Goal: Information Seeking & Learning: Learn about a topic

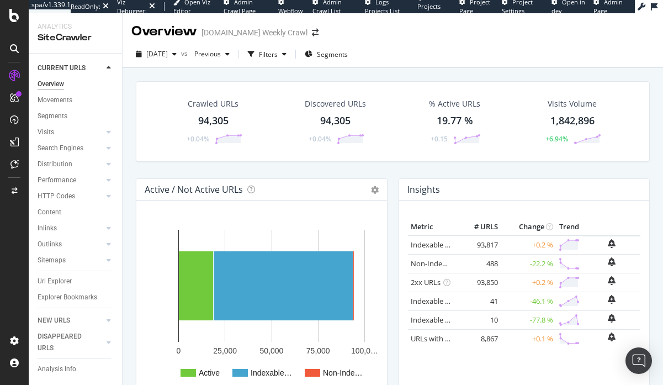
click at [202, 123] on div "94,305" at bounding box center [213, 121] width 30 height 14
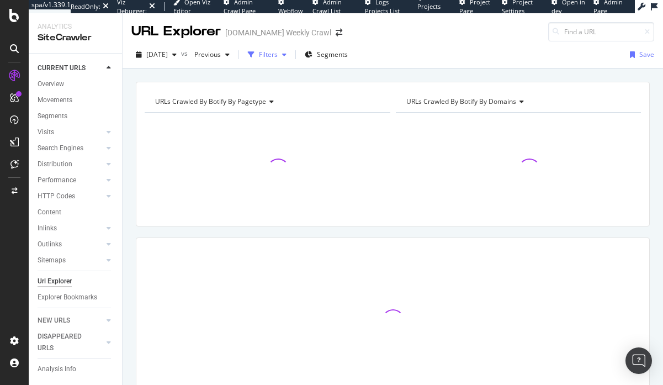
click at [291, 56] on div "button" at bounding box center [284, 54] width 13 height 7
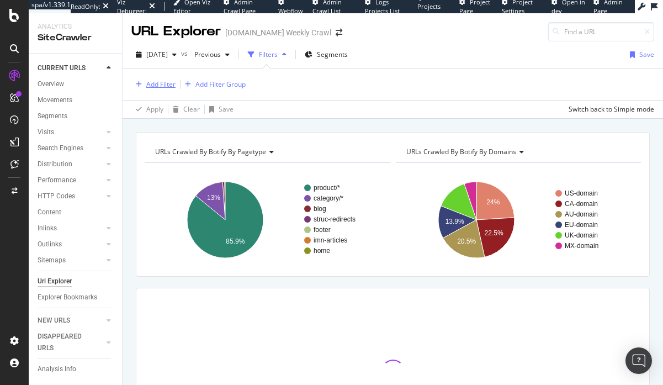
click at [163, 82] on div "Add Filter" at bounding box center [160, 83] width 29 height 9
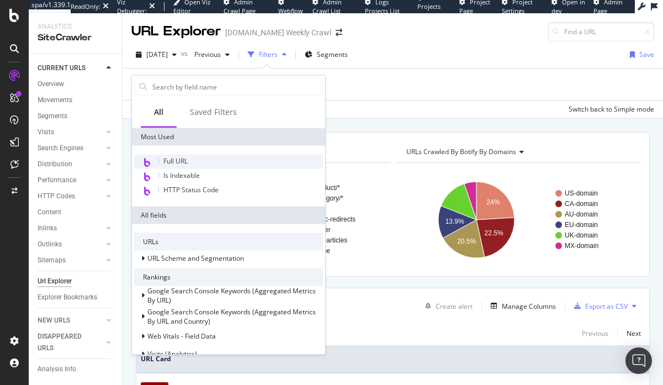
click at [178, 161] on span "Full URL" at bounding box center [175, 160] width 24 height 9
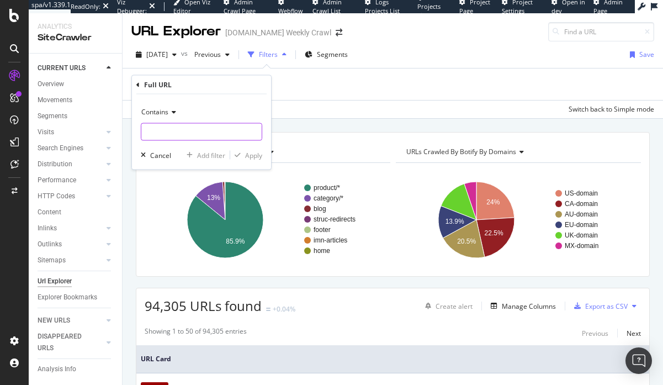
click at [193, 135] on input "text" at bounding box center [201, 132] width 120 height 18
type input "b"
type input "/buy"
click at [256, 156] on div "Apply" at bounding box center [253, 154] width 17 height 9
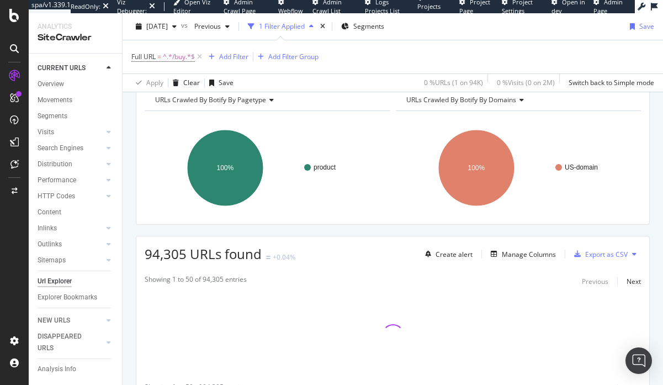
scroll to position [109, 0]
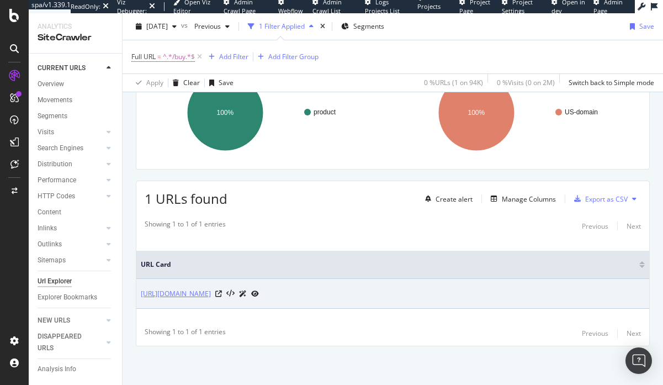
click at [211, 292] on link "https://www.halloweencostumes.com/buy/sitemap_en_us.xml" at bounding box center [176, 293] width 70 height 11
click at [222, 292] on icon at bounding box center [218, 293] width 7 height 7
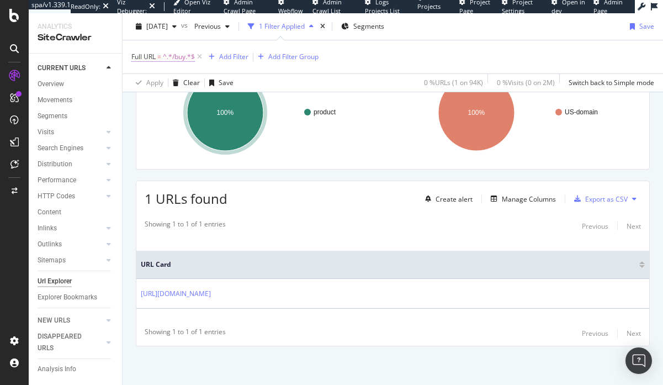
click at [152, 55] on span "Full URL" at bounding box center [143, 56] width 24 height 9
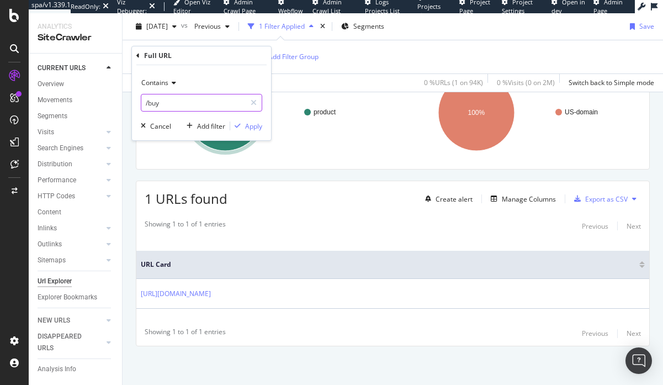
click at [185, 103] on input "/buy" at bounding box center [193, 103] width 104 height 18
type input "/buy/"
click at [248, 123] on div "Apply" at bounding box center [253, 125] width 17 height 9
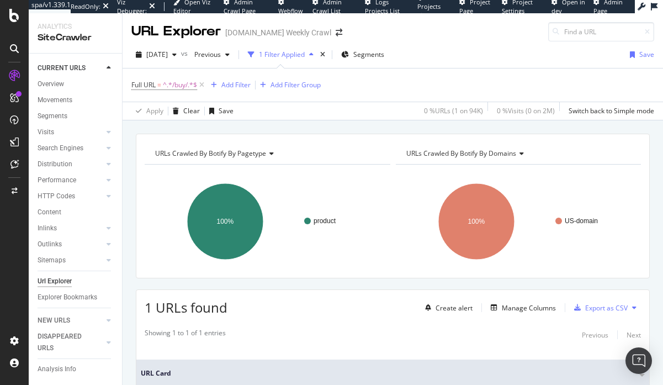
click at [292, 277] on div "URLs Crawled By Botify By pagetype Chart (by Value) Table Expand Export as CSV …" at bounding box center [393, 206] width 514 height 145
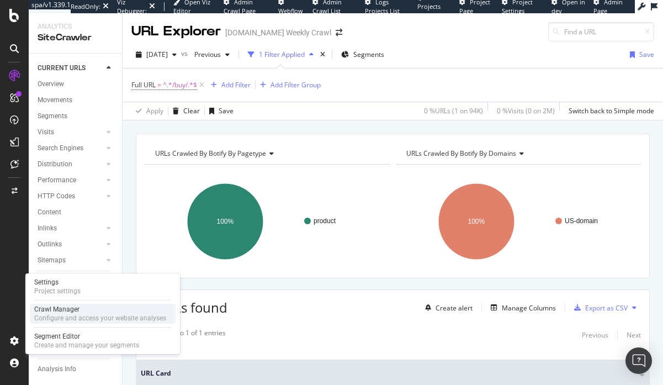
click at [61, 305] on div "Crawl Manager" at bounding box center [100, 309] width 132 height 9
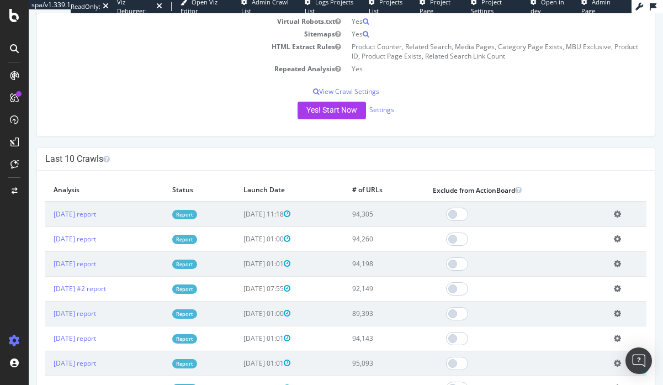
scroll to position [214, 0]
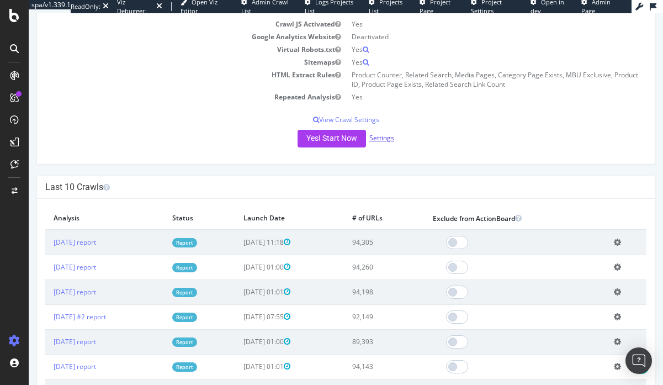
click at [386, 142] on link "Settings" at bounding box center [381, 137] width 25 height 9
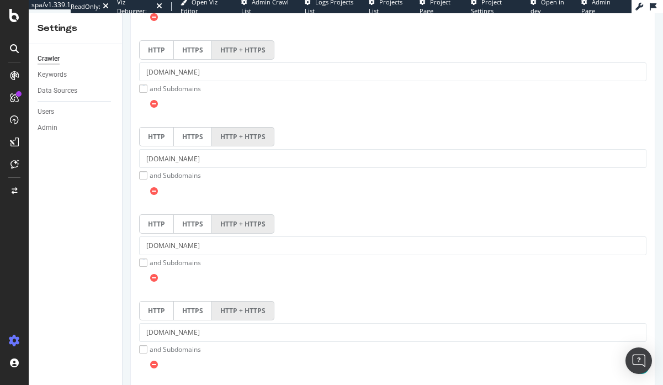
scroll to position [446, 0]
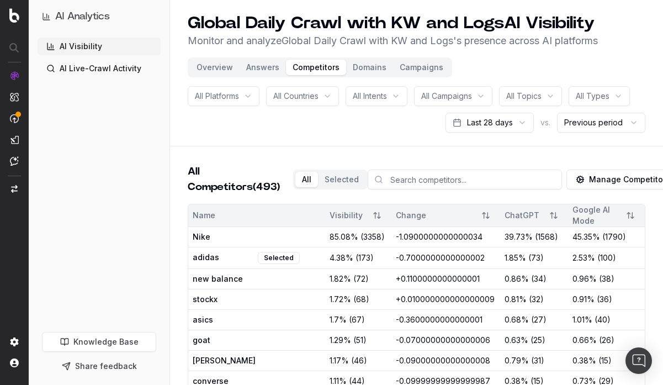
click at [509, 204] on div "All Competitors (493) All Selected Manage Competitors" at bounding box center [417, 184] width 458 height 40
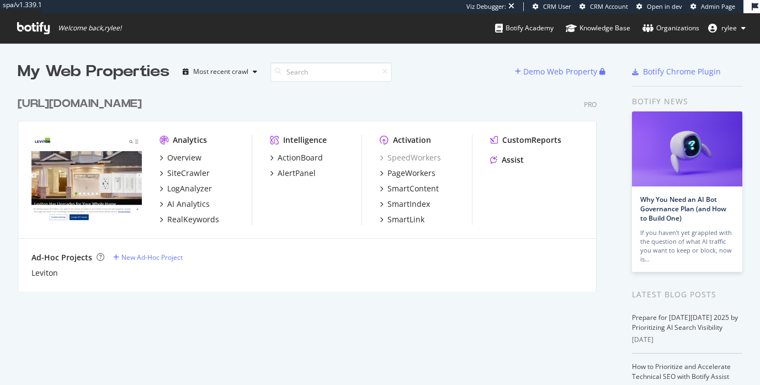
scroll to position [209, 588]
click at [184, 173] on div "SiteCrawler" at bounding box center [188, 173] width 42 height 11
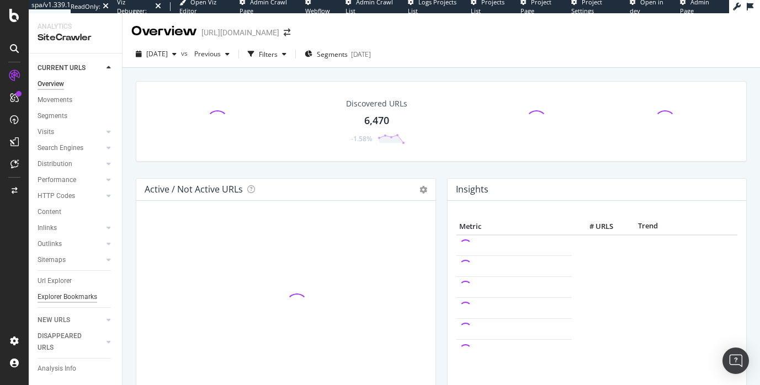
click at [70, 302] on div "Explorer Bookmarks" at bounding box center [68, 297] width 60 height 12
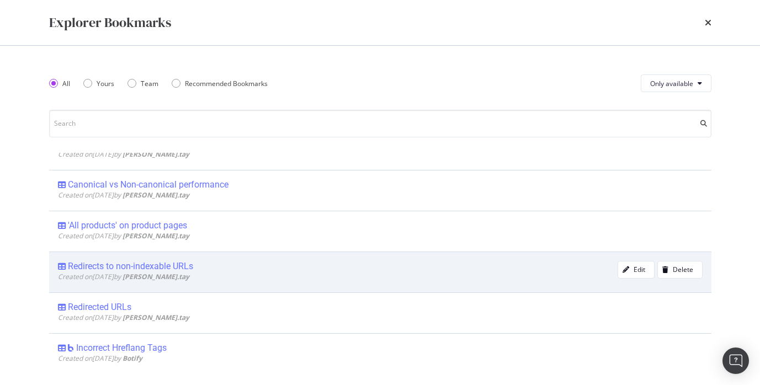
scroll to position [114, 0]
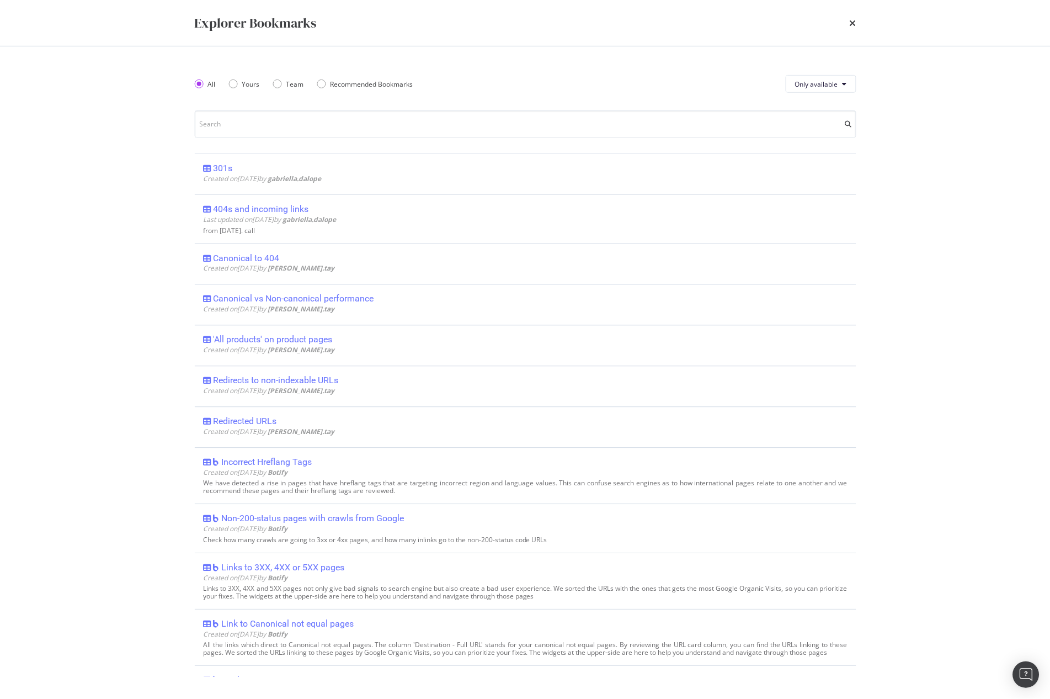
scroll to position [114, 0]
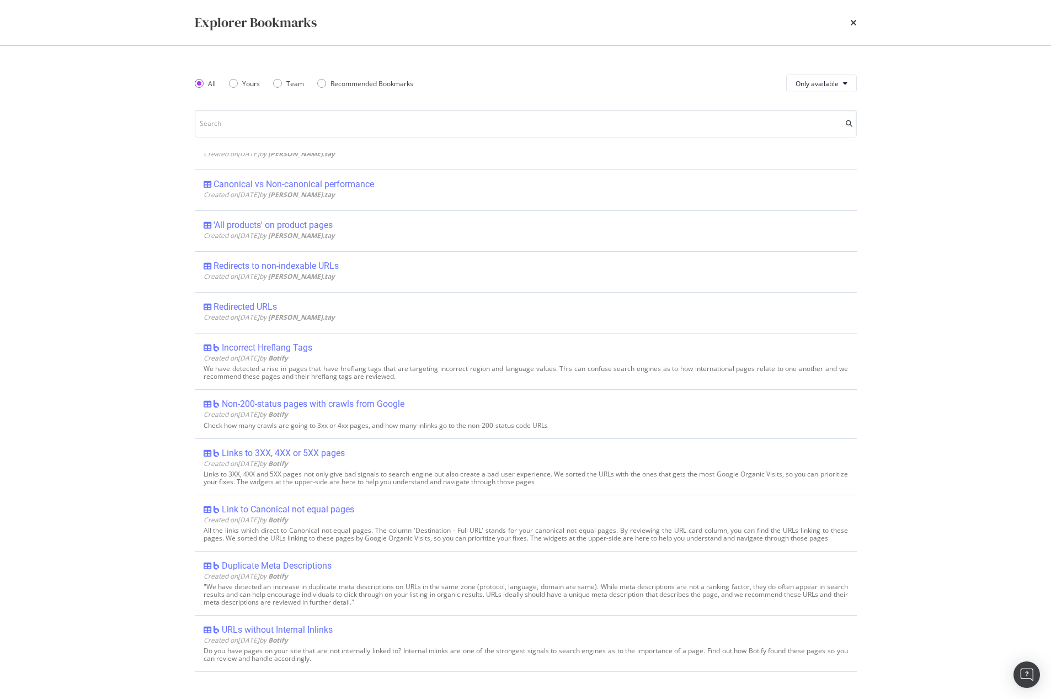
click at [243, 29] on div "Explorer Bookmarks" at bounding box center [256, 22] width 122 height 19
click at [854, 22] on icon "times" at bounding box center [853, 22] width 7 height 9
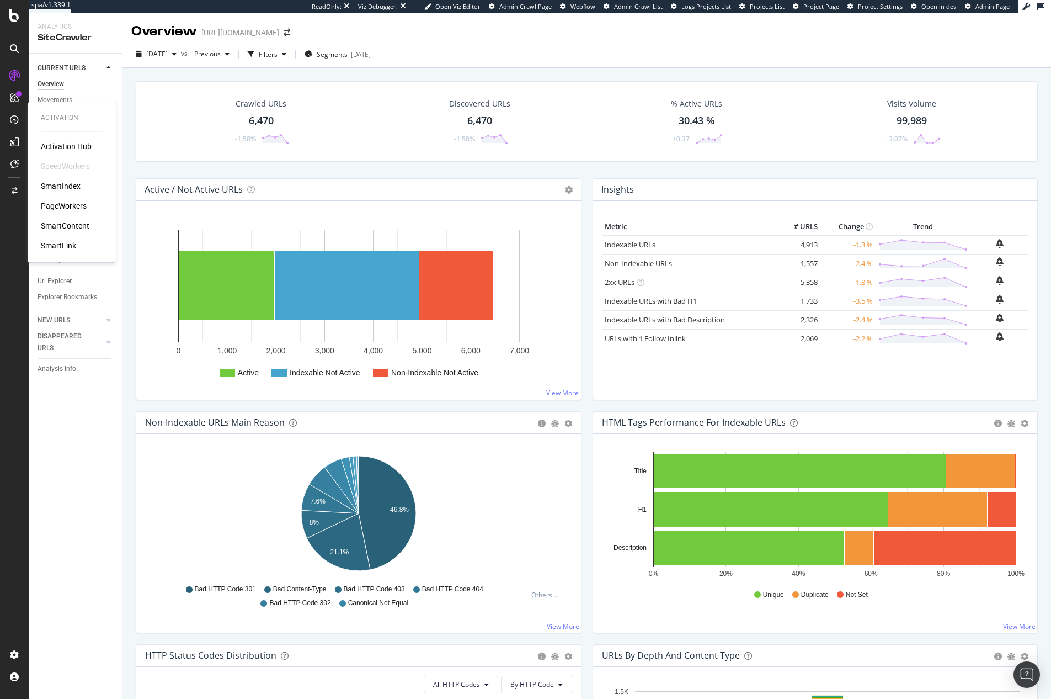
click at [54, 204] on div "PageWorkers" at bounding box center [64, 205] width 46 height 11
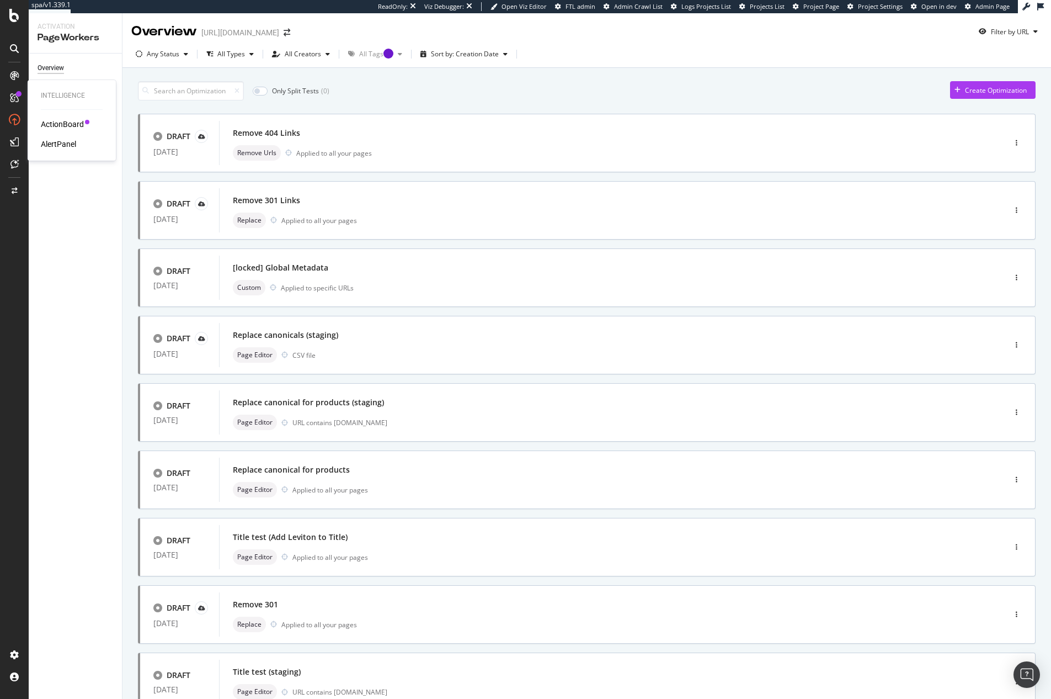
click at [42, 128] on div "ActionBoard" at bounding box center [62, 124] width 43 height 11
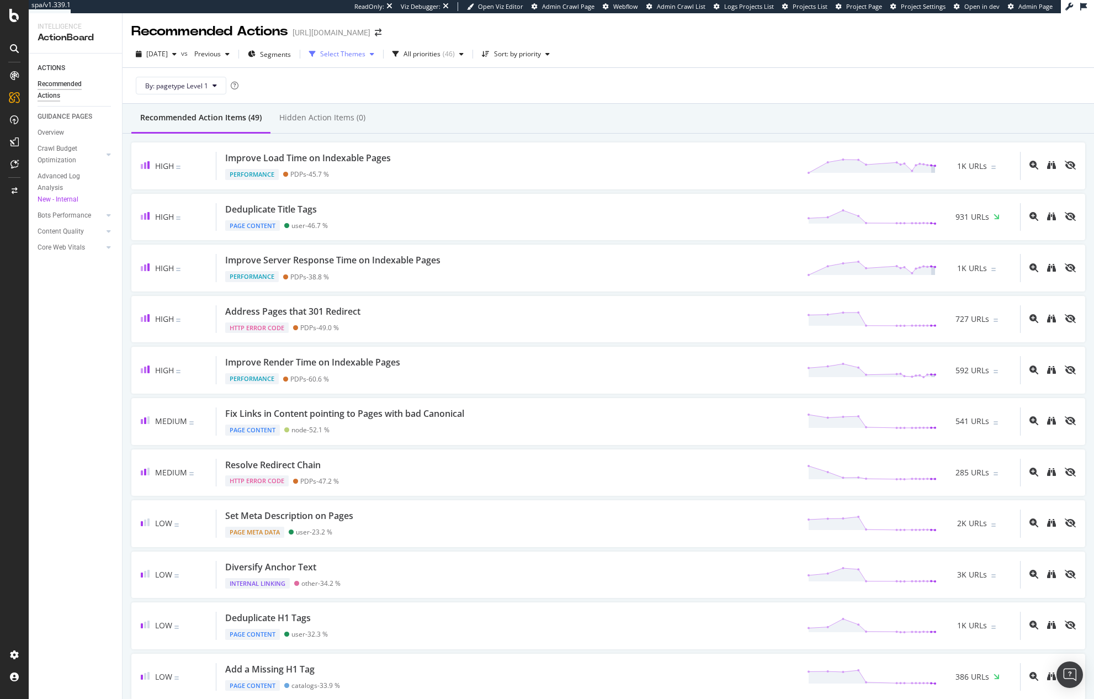
click at [365, 51] on div "Select Themes" at bounding box center [342, 54] width 45 height 7
click at [337, 130] on div at bounding box center [336, 131] width 9 height 9
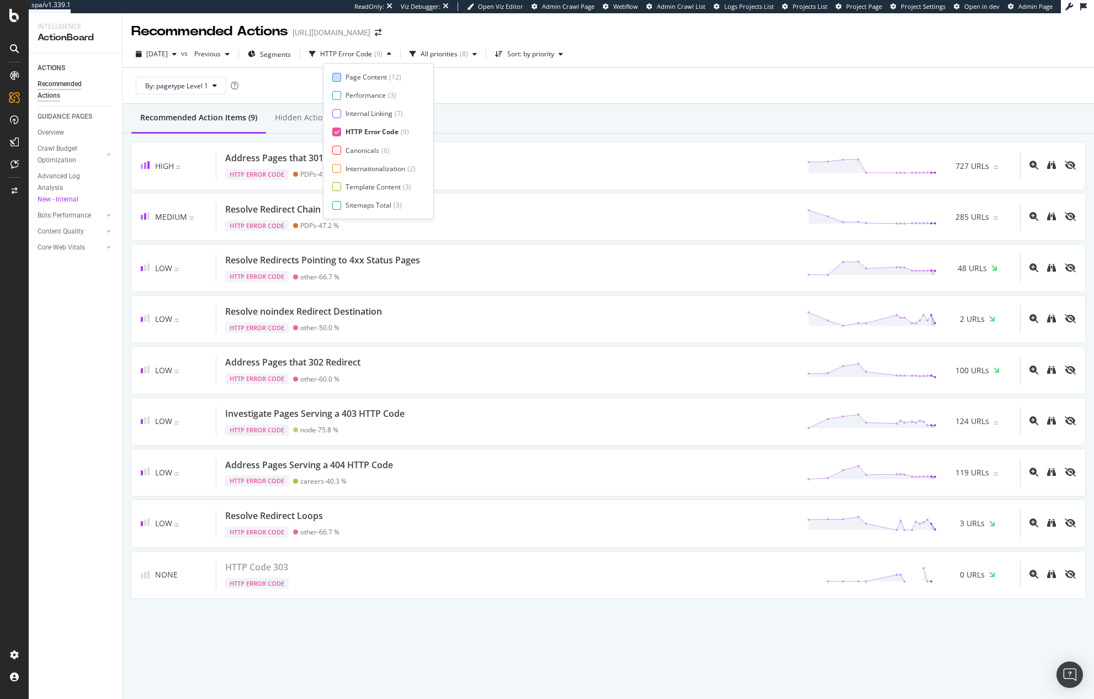
click at [339, 81] on div at bounding box center [336, 77] width 9 height 9
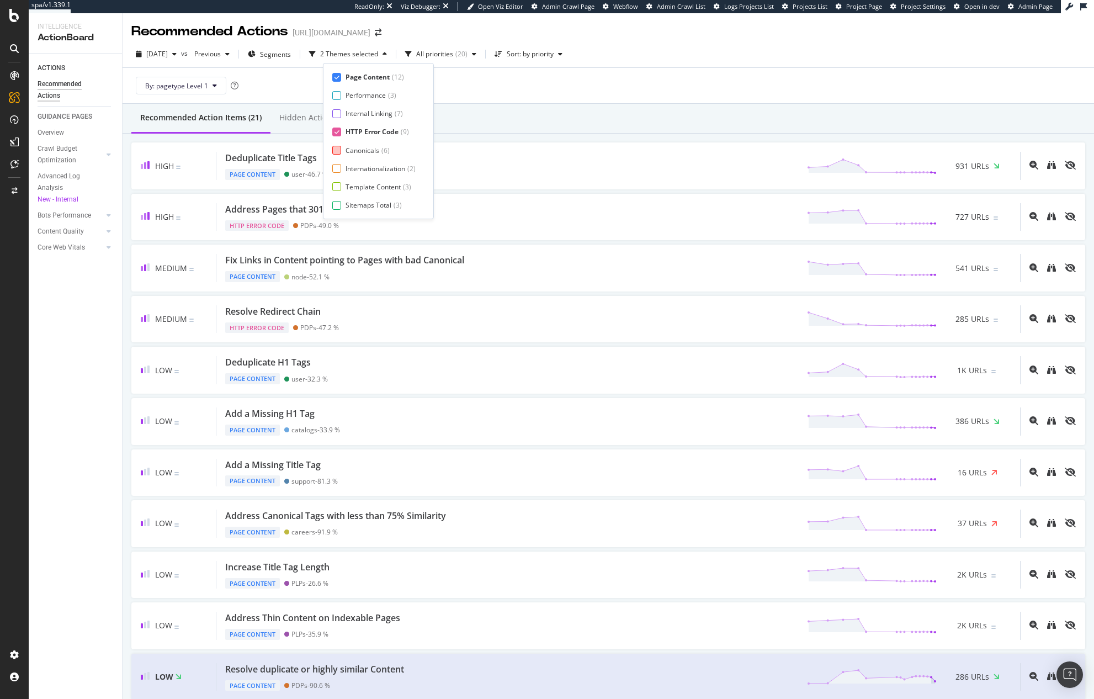
click at [337, 148] on div at bounding box center [336, 150] width 9 height 9
click at [338, 189] on div at bounding box center [336, 186] width 9 height 9
click at [341, 201] on div at bounding box center [336, 205] width 9 height 9
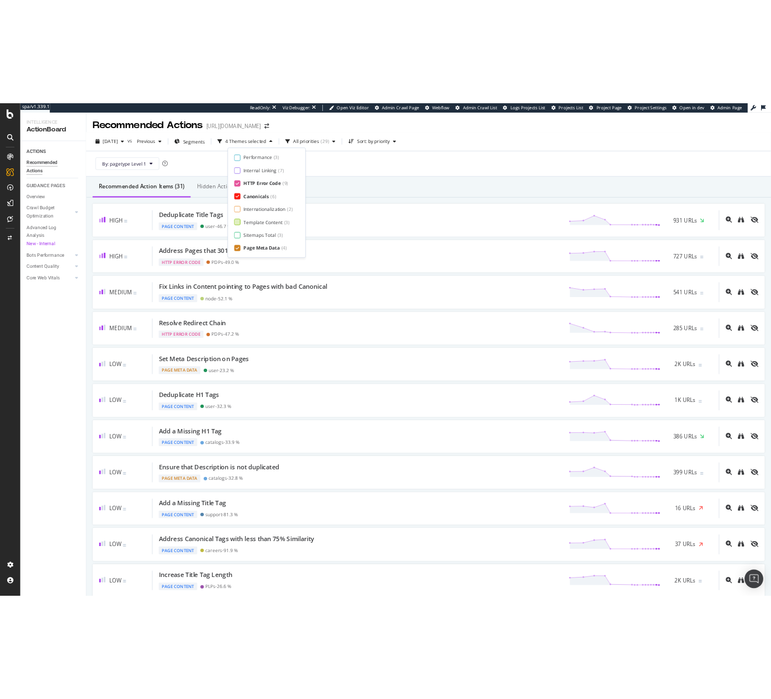
scroll to position [0, 0]
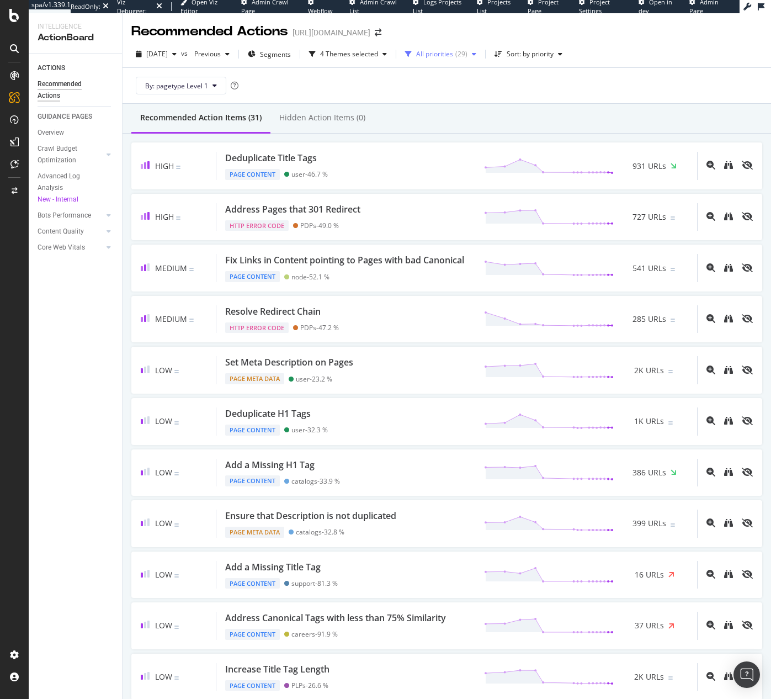
click at [426, 60] on div "All priorities ( 29 )" at bounding box center [441, 54] width 80 height 17
click at [378, 52] on div "4 Themes selected" at bounding box center [349, 54] width 58 height 7
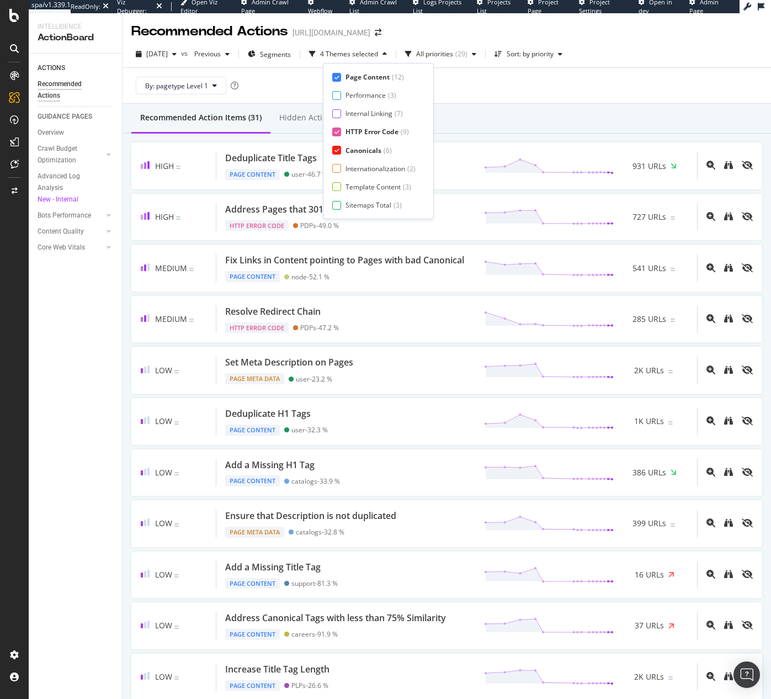
click at [344, 75] on div "Page Content ( 12 )" at bounding box center [373, 76] width 83 height 9
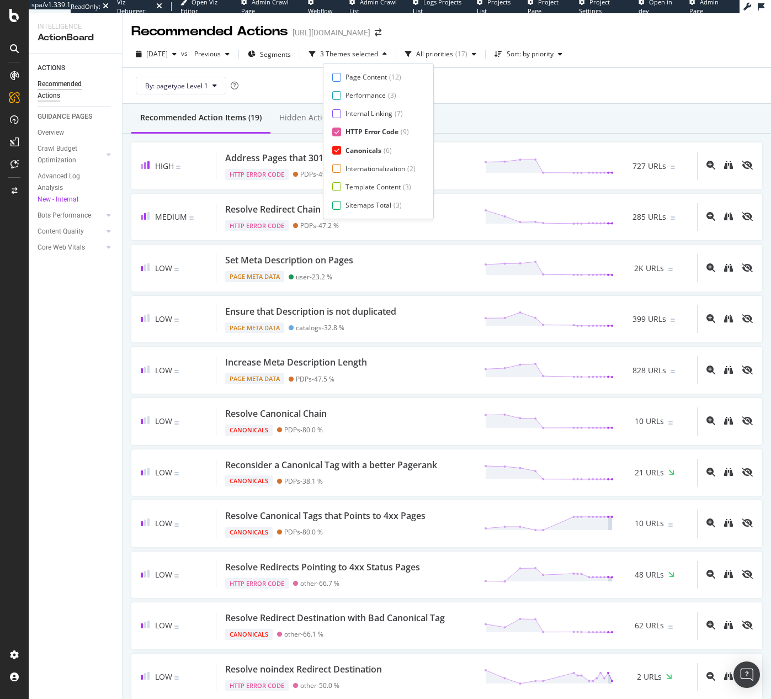
click at [339, 137] on div "Page Content ( 12 ) Performance ( 3 ) Internal Linking ( 7 ) HTTP Error Code ( …" at bounding box center [378, 140] width 92 height 137
click at [338, 132] on icon at bounding box center [336, 132] width 5 height 6
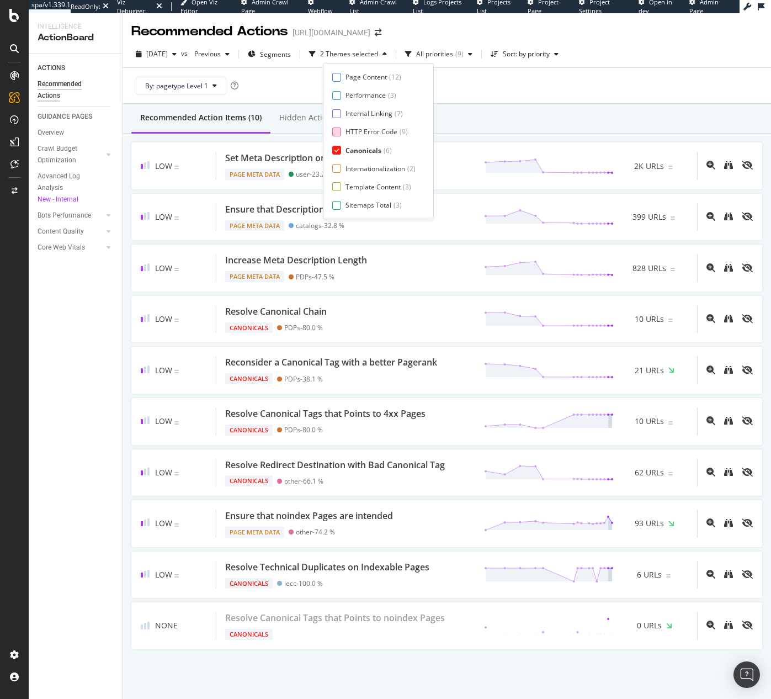
click at [338, 147] on icon at bounding box center [336, 150] width 5 height 6
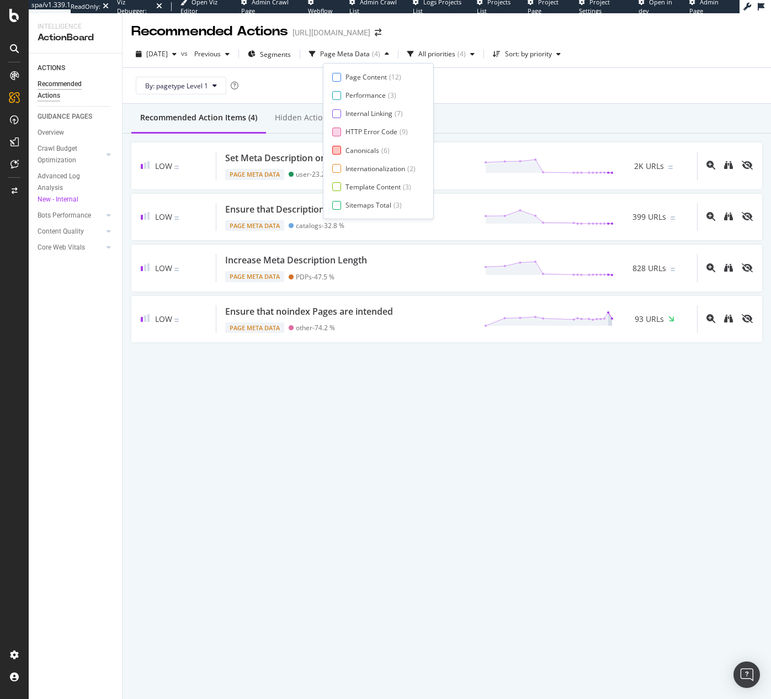
scroll to position [18, 0]
click at [336, 203] on icon at bounding box center [336, 206] width 5 height 6
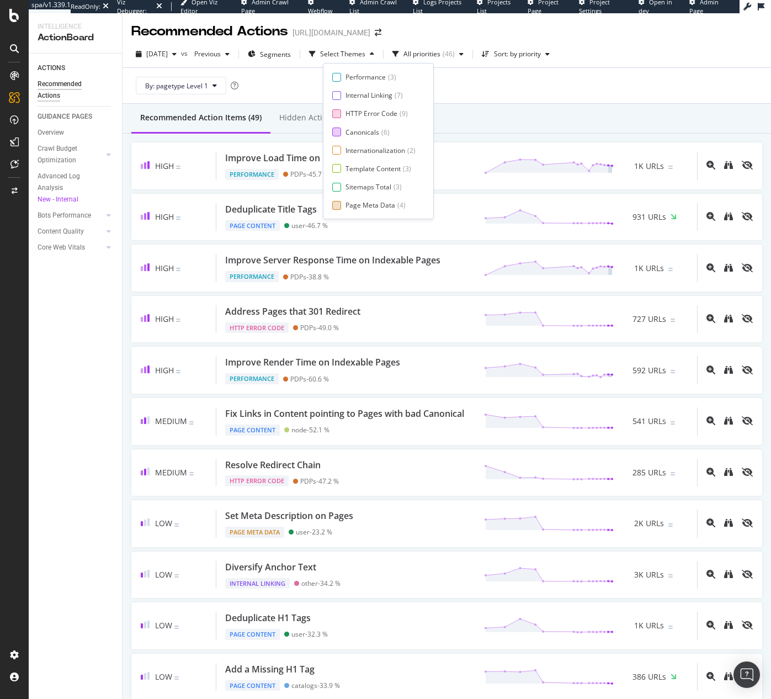
click at [499, 102] on div "By: pagetype Level 1" at bounding box center [446, 85] width 631 height 35
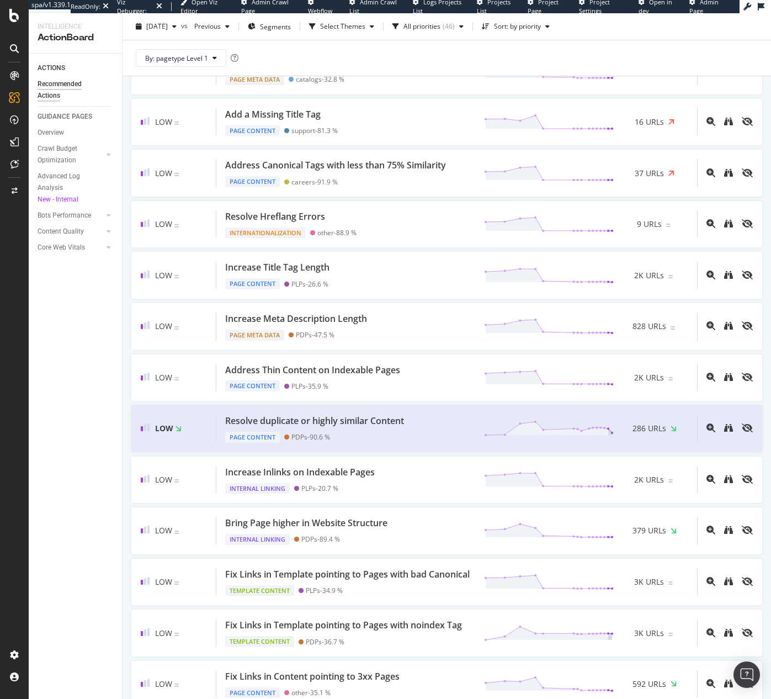
scroll to position [652, 0]
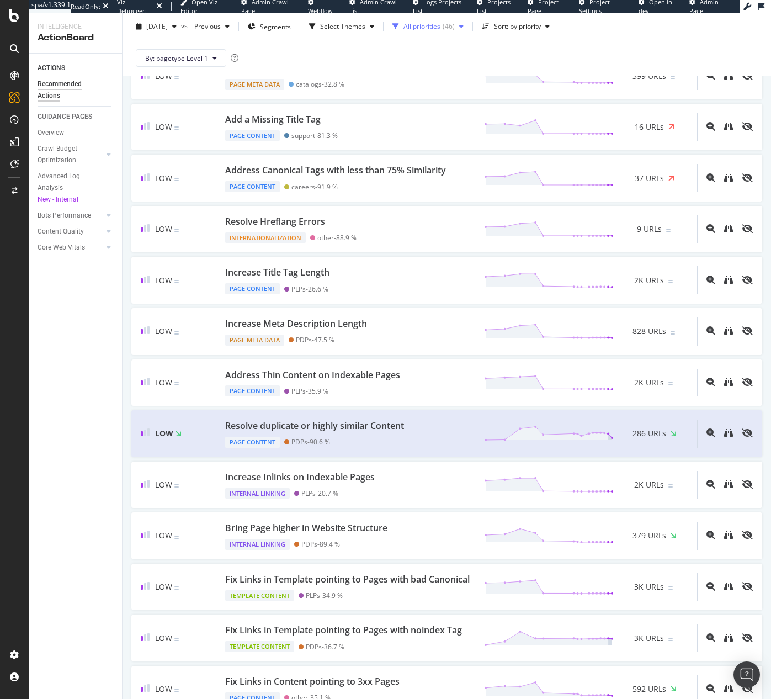
click at [440, 28] on div "All priorities" at bounding box center [421, 26] width 37 height 7
click at [359, 27] on div "Select Themes" at bounding box center [342, 26] width 45 height 7
click at [365, 45] on div "Page Content" at bounding box center [365, 49] width 41 height 9
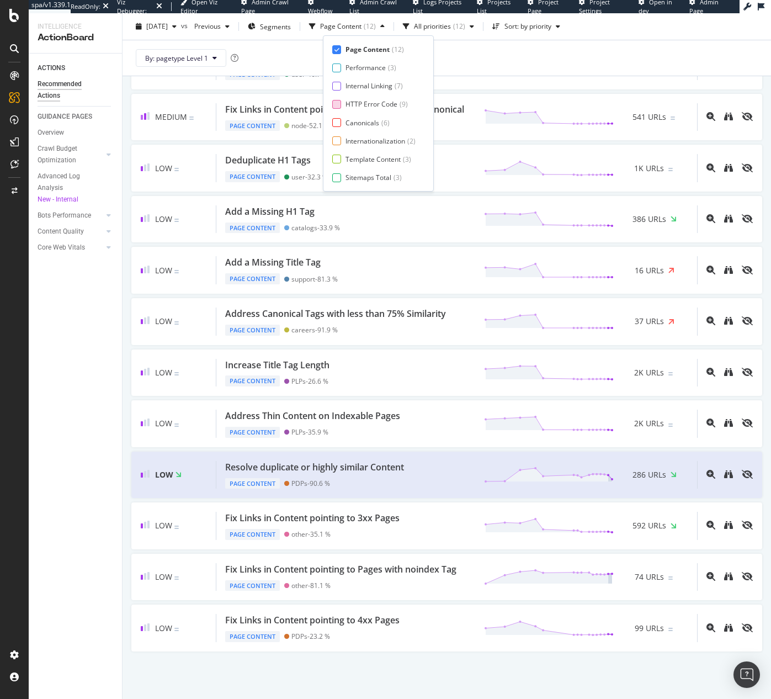
click at [365, 109] on div "HTTP Error Code" at bounding box center [371, 103] width 52 height 9
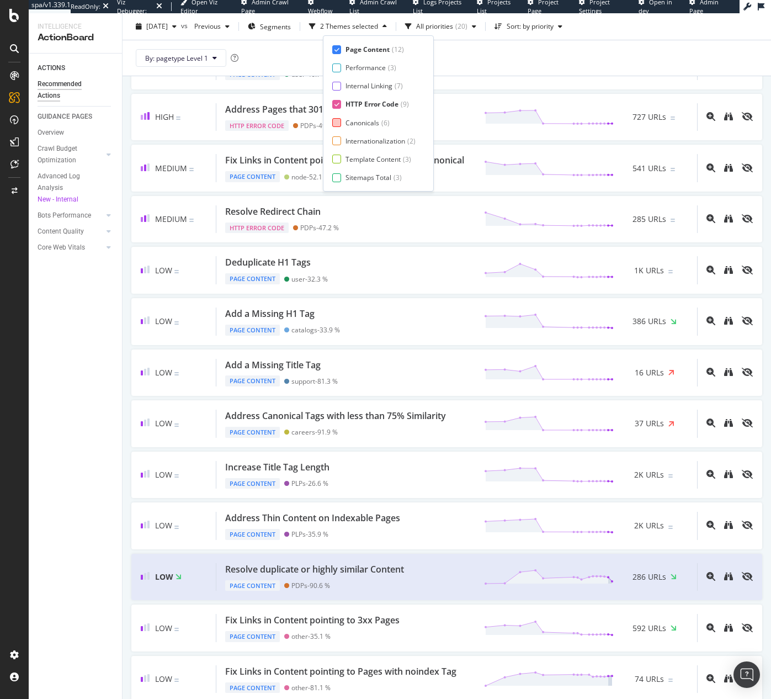
scroll to position [396, 0]
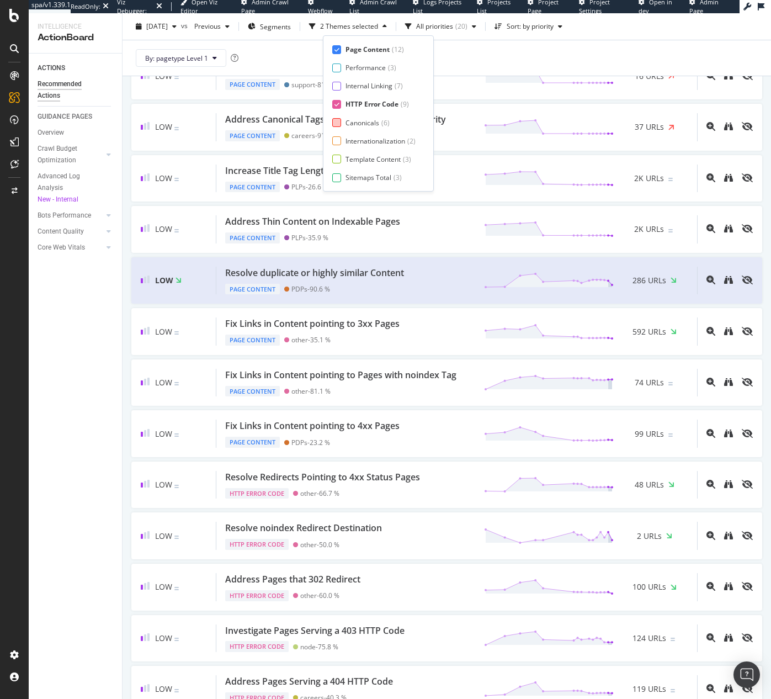
click at [365, 123] on div "Canonicals" at bounding box center [362, 122] width 34 height 9
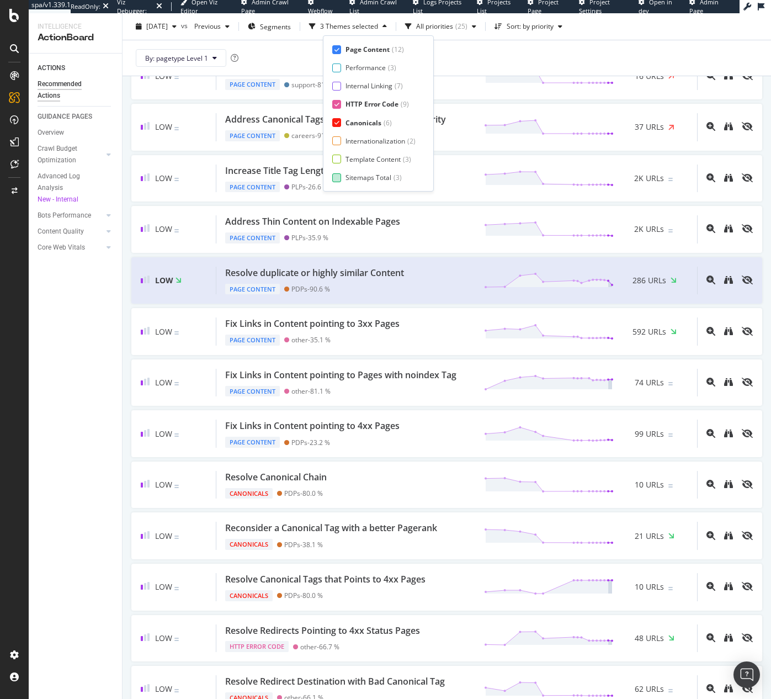
click at [373, 176] on div "Sitemaps Total" at bounding box center [368, 177] width 46 height 9
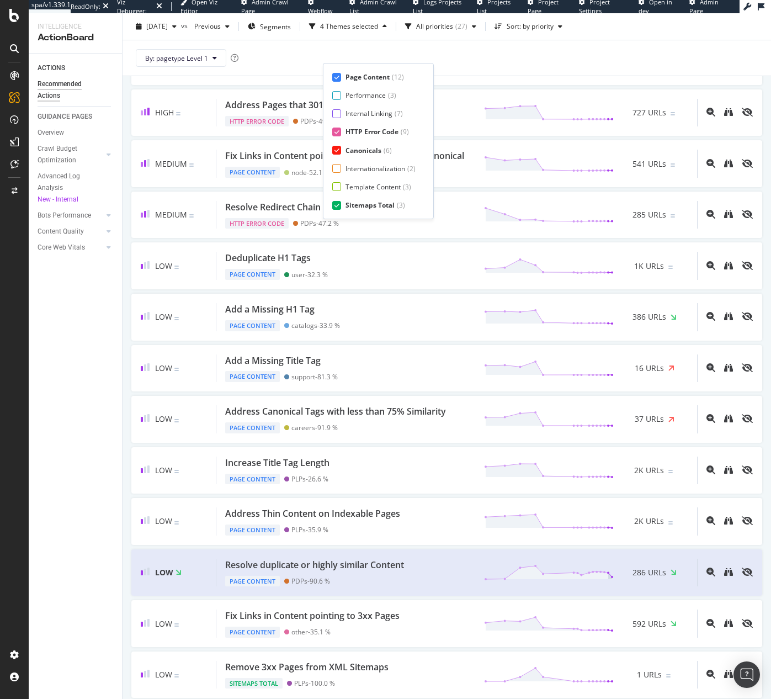
scroll to position [0, 0]
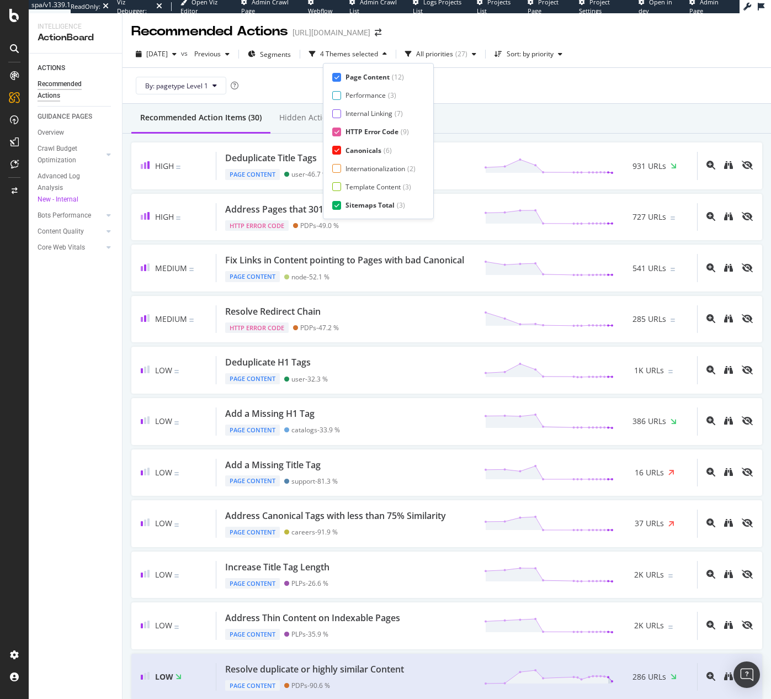
click at [368, 72] on div "Page Content" at bounding box center [367, 76] width 44 height 9
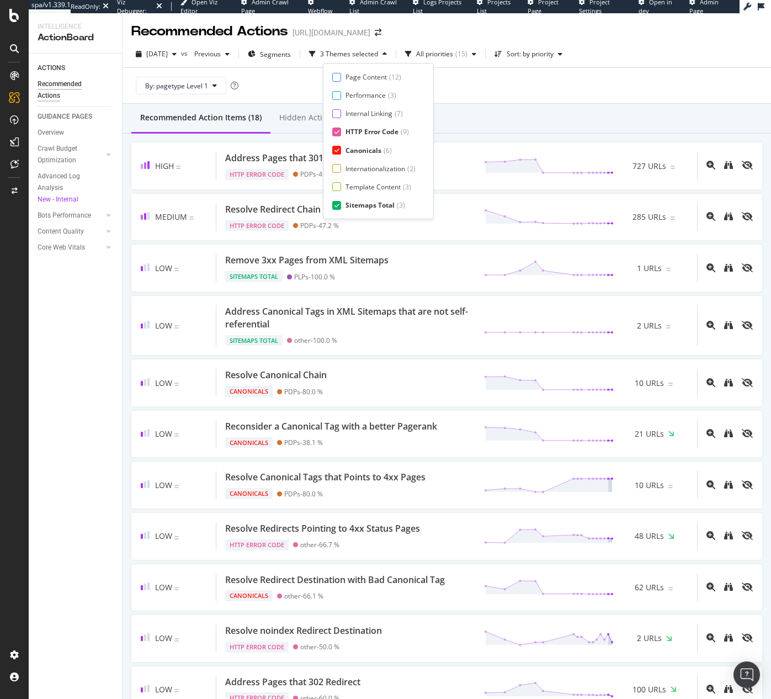
click at [368, 126] on div "Page Content ( 12 ) Performance ( 3 ) Internal Linking ( 7 ) HTTP Error Code ( …" at bounding box center [378, 140] width 92 height 137
click at [368, 130] on div "HTTP Error Code" at bounding box center [371, 131] width 53 height 9
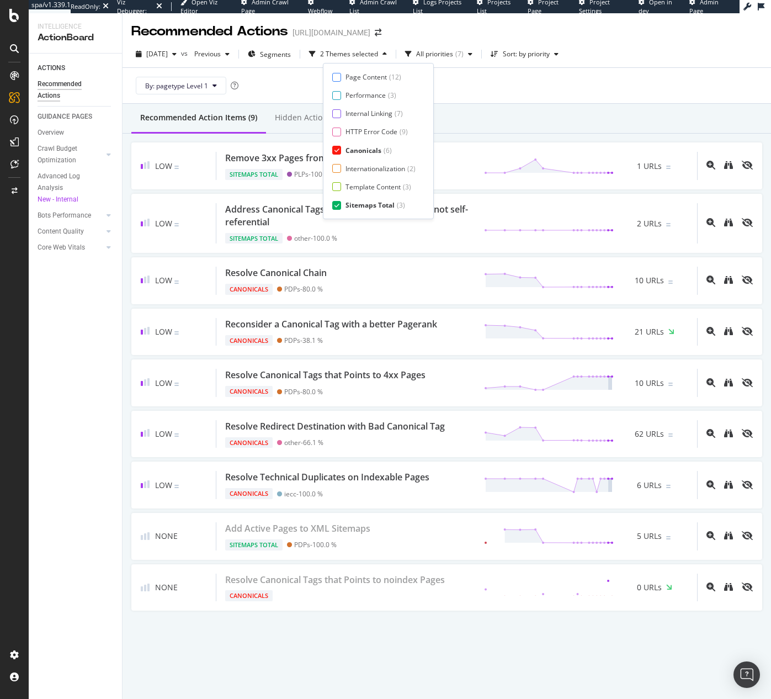
click at [368, 151] on div "Canonicals" at bounding box center [363, 150] width 36 height 9
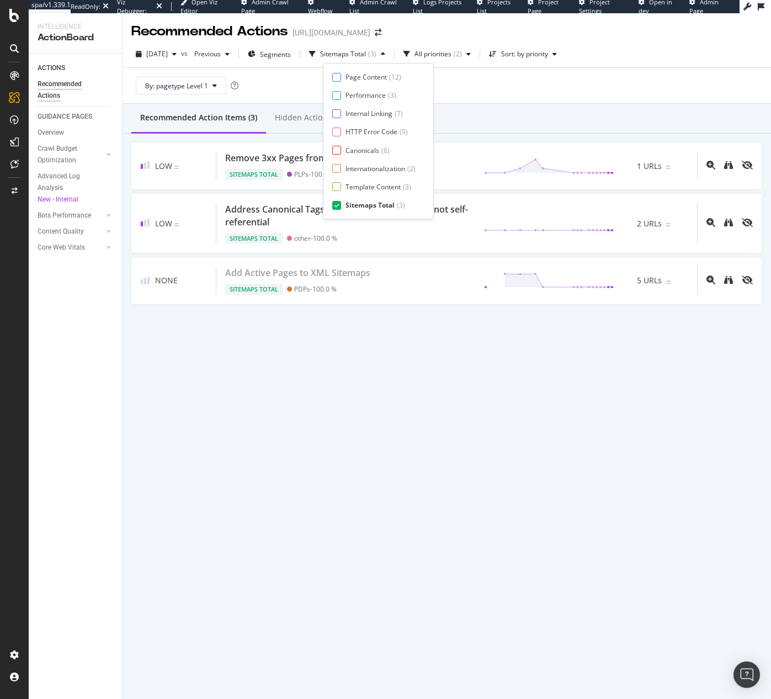
click at [368, 204] on div "Sitemaps Total" at bounding box center [369, 204] width 49 height 9
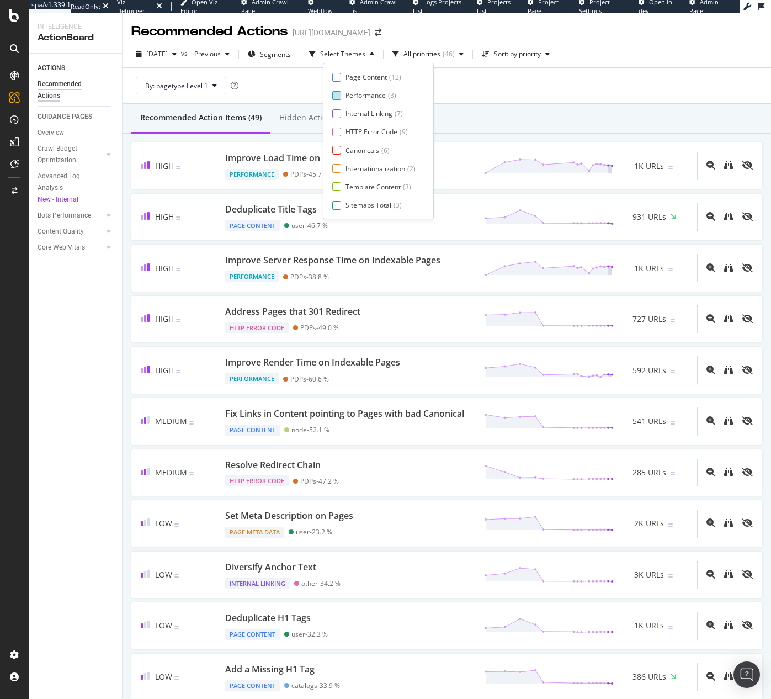
click at [365, 100] on div "Performance" at bounding box center [365, 95] width 40 height 9
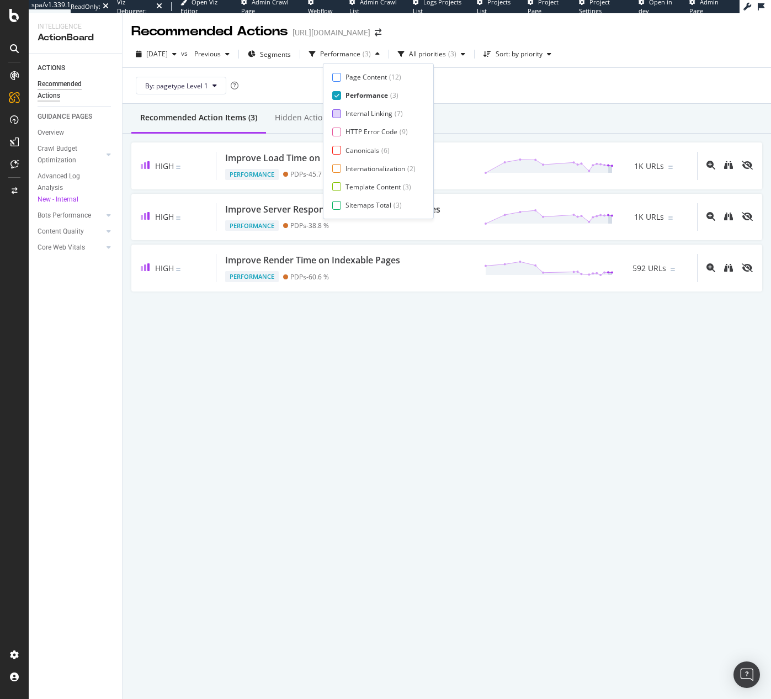
click at [365, 113] on div "Internal Linking" at bounding box center [368, 113] width 47 height 9
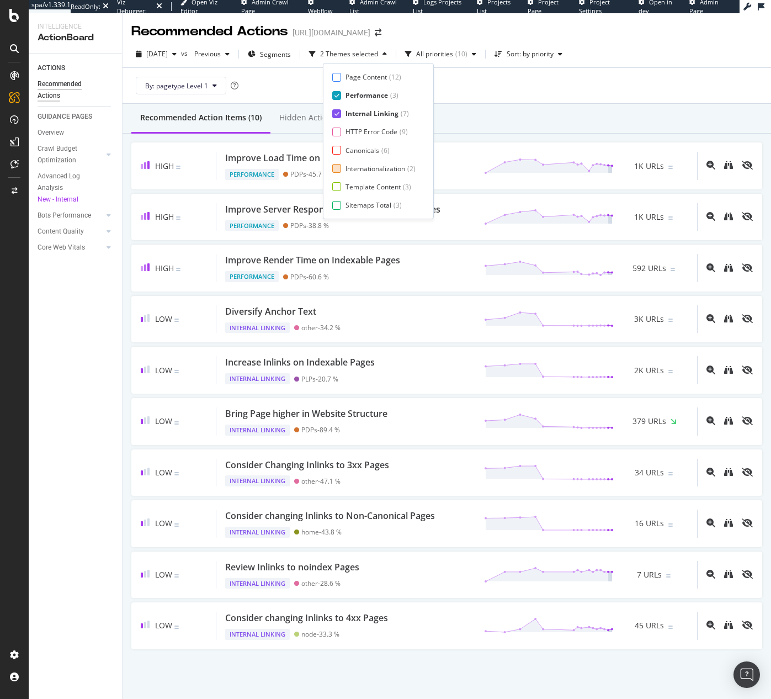
click at [373, 172] on div "Internationalization" at bounding box center [375, 168] width 60 height 9
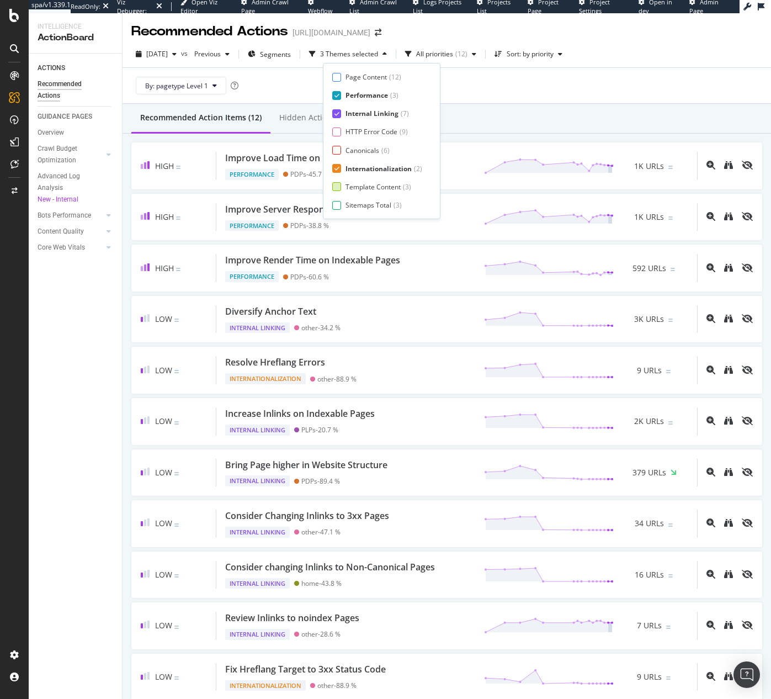
click at [371, 190] on div "Template Content" at bounding box center [372, 186] width 55 height 9
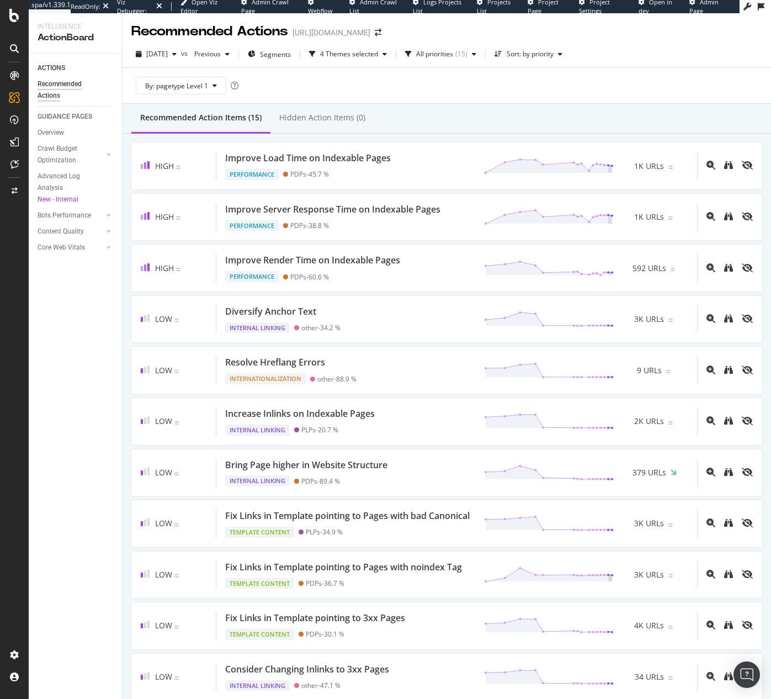
click at [482, 120] on div "Recommended Action Items (15) Hidden Action Items (0)" at bounding box center [447, 119] width 648 height 30
click at [387, 55] on icon "button" at bounding box center [384, 54] width 4 height 7
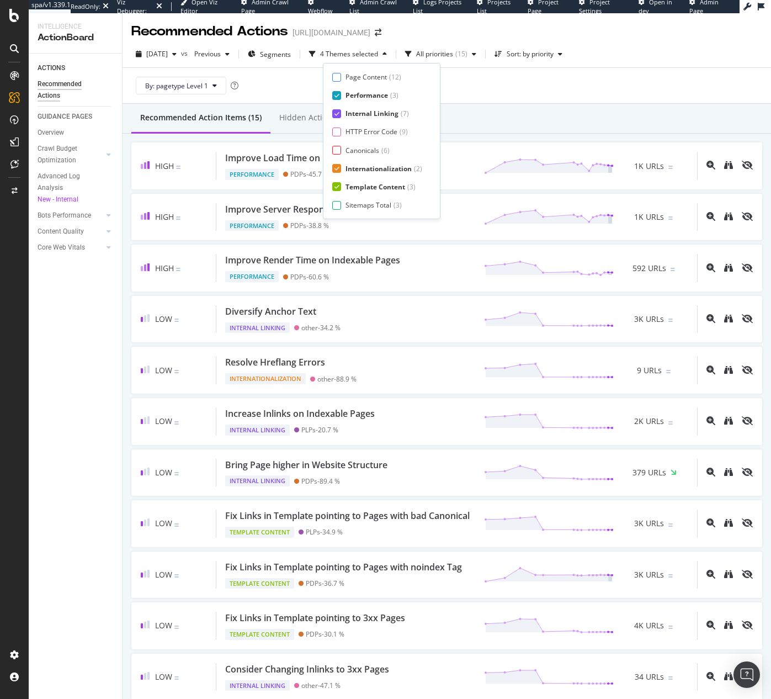
click at [383, 92] on div "Performance" at bounding box center [366, 95] width 42 height 9
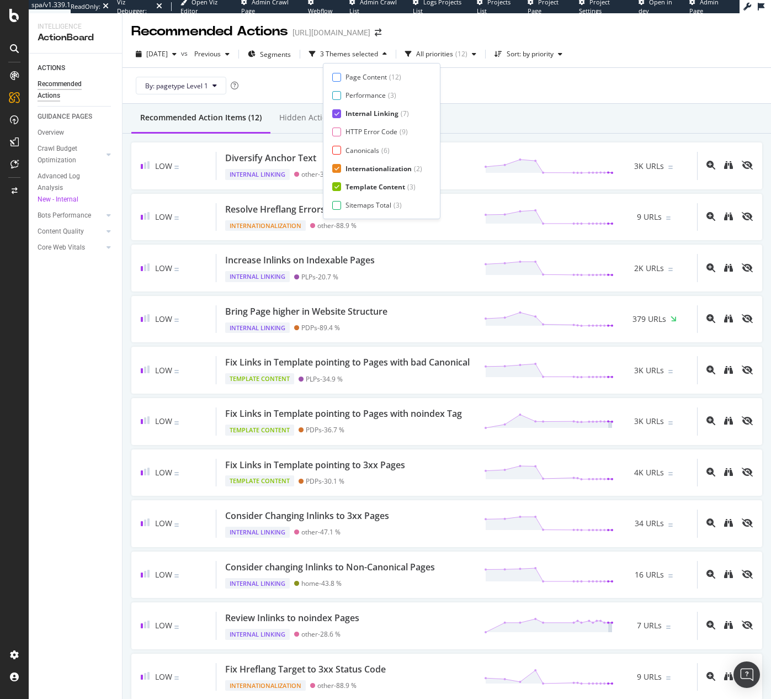
click at [375, 116] on div "Internal Linking" at bounding box center [371, 113] width 53 height 9
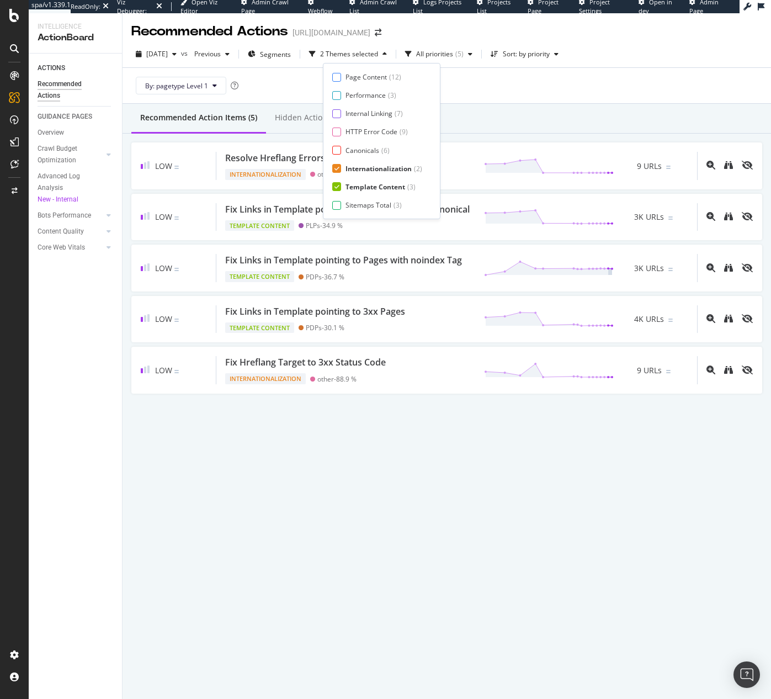
click at [370, 164] on div "Internationalization" at bounding box center [378, 168] width 66 height 9
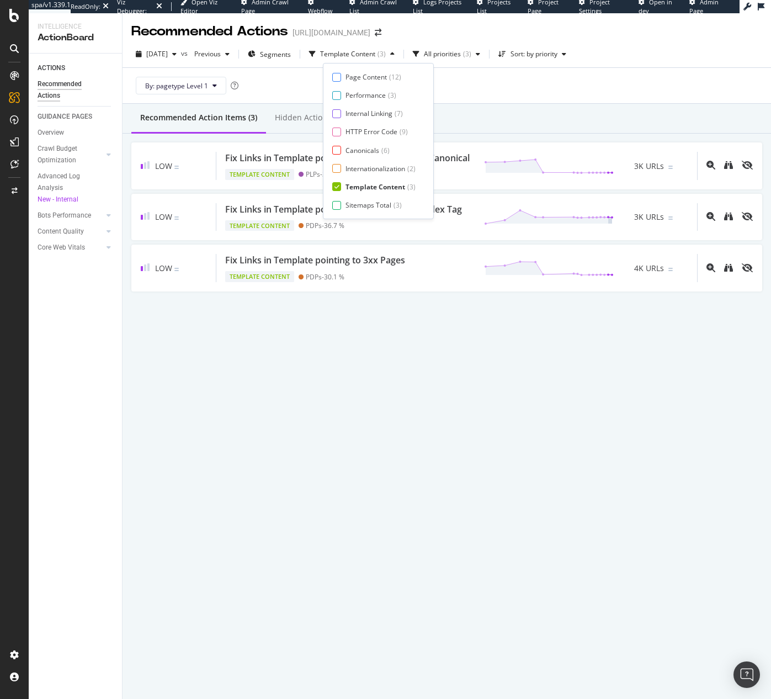
click at [370, 188] on div "Template Content" at bounding box center [375, 186] width 60 height 9
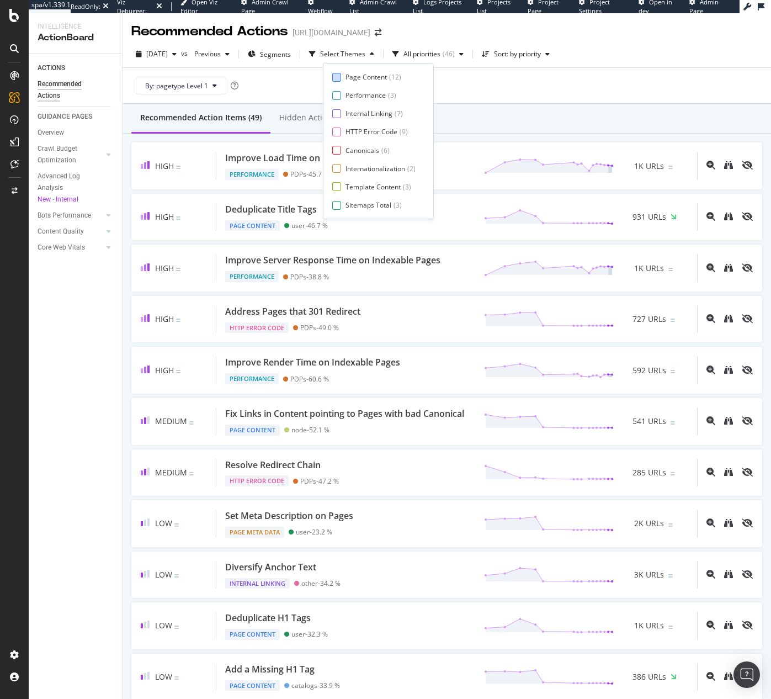
click at [371, 79] on div "Page Content" at bounding box center [365, 76] width 41 height 9
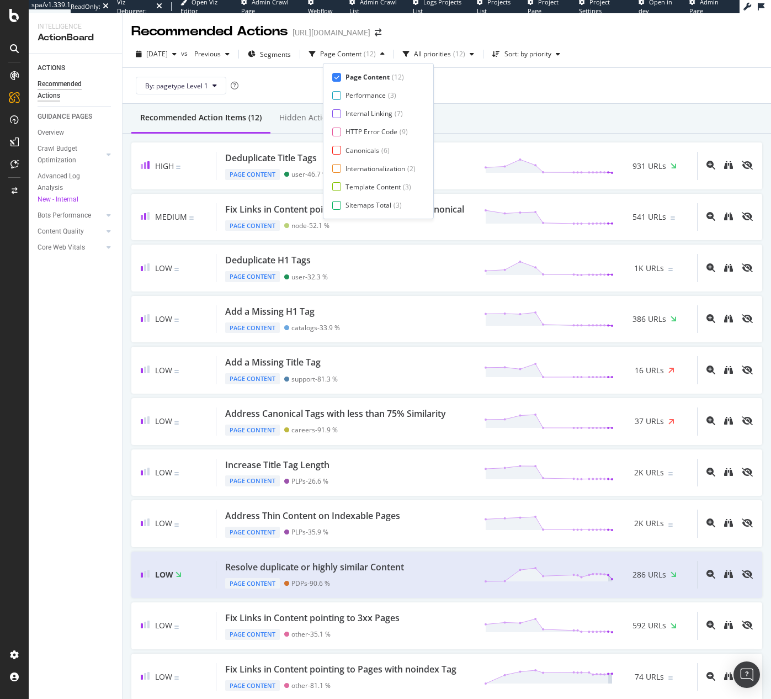
click at [365, 119] on div "Page Content ( 12 ) Performance ( 3 ) Internal Linking ( 7 ) HTTP Error Code ( …" at bounding box center [378, 140] width 92 height 137
click at [365, 113] on div "Internal Linking" at bounding box center [368, 113] width 47 height 9
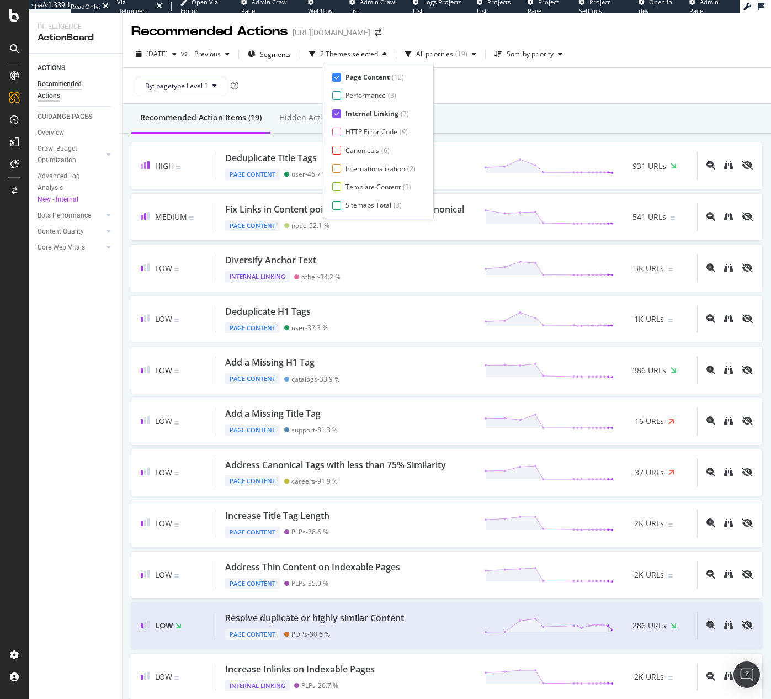
click at [365, 126] on div "Page Content ( 12 ) Performance ( 3 ) Internal Linking ( 7 ) HTTP Error Code ( …" at bounding box center [378, 140] width 92 height 137
click at [364, 114] on div "Internal Linking" at bounding box center [371, 113] width 53 height 9
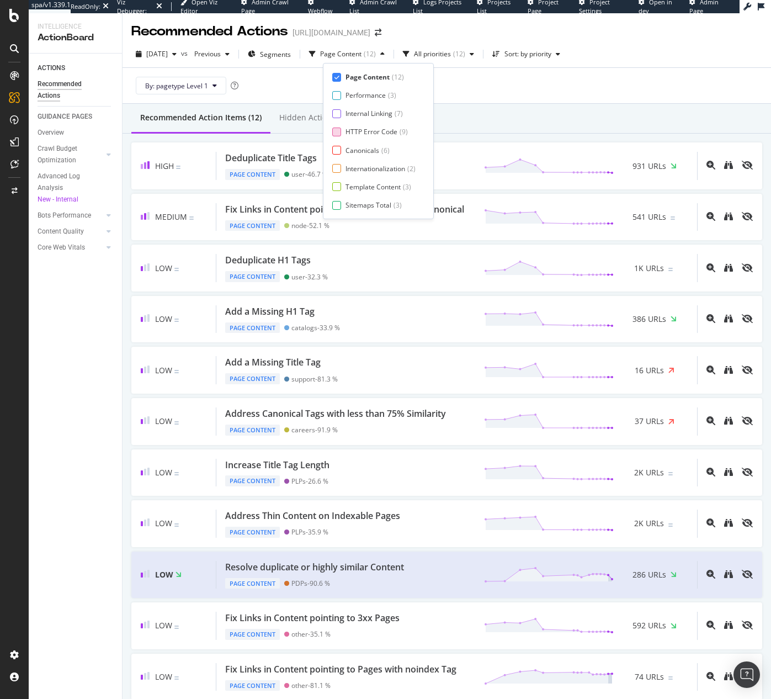
click at [364, 128] on div "HTTP Error Code" at bounding box center [371, 131] width 52 height 9
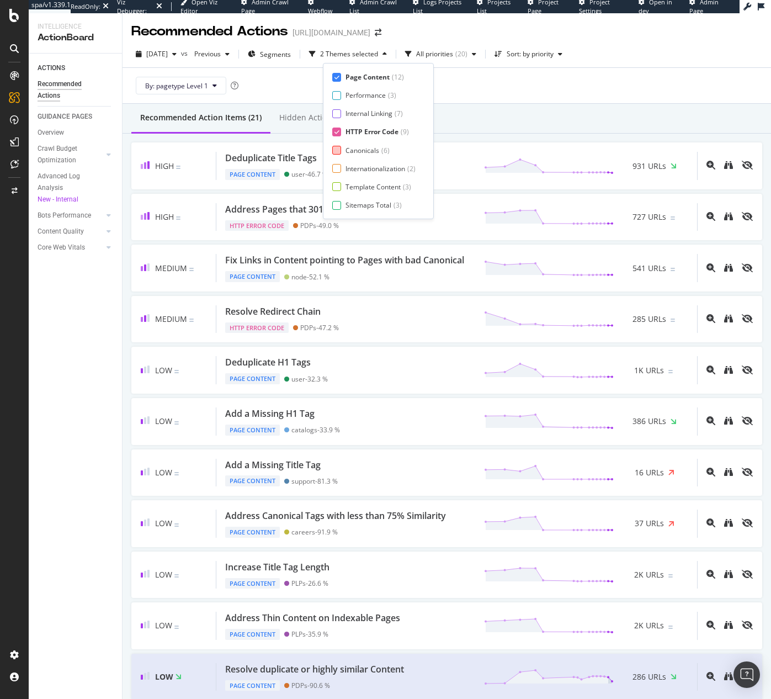
click at [363, 152] on div "Canonicals" at bounding box center [362, 150] width 34 height 9
click at [366, 208] on div "Page Meta Data" at bounding box center [370, 204] width 50 height 9
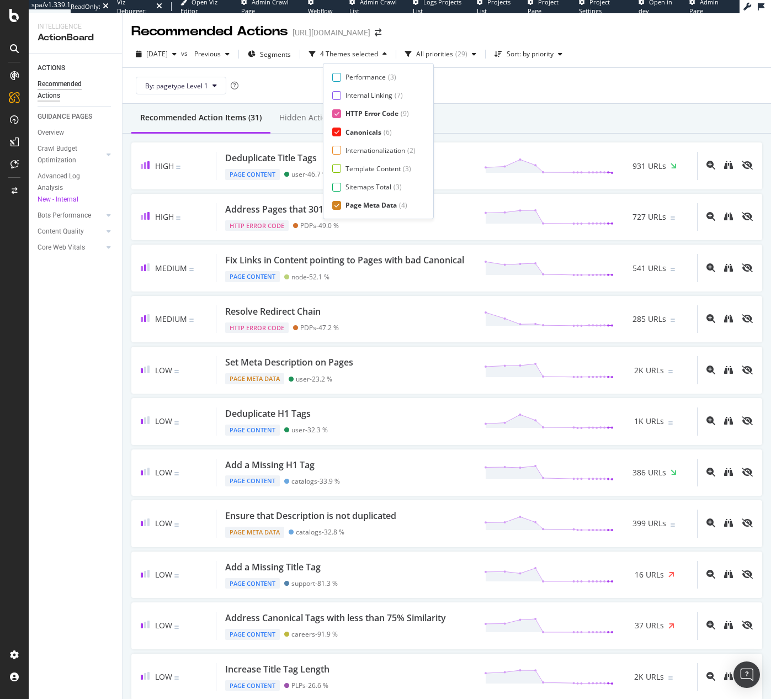
click at [515, 117] on div "Recommended Action Items (31) Hidden Action Items (0)" at bounding box center [447, 119] width 648 height 30
